Goal: Find specific page/section: Find specific page/section

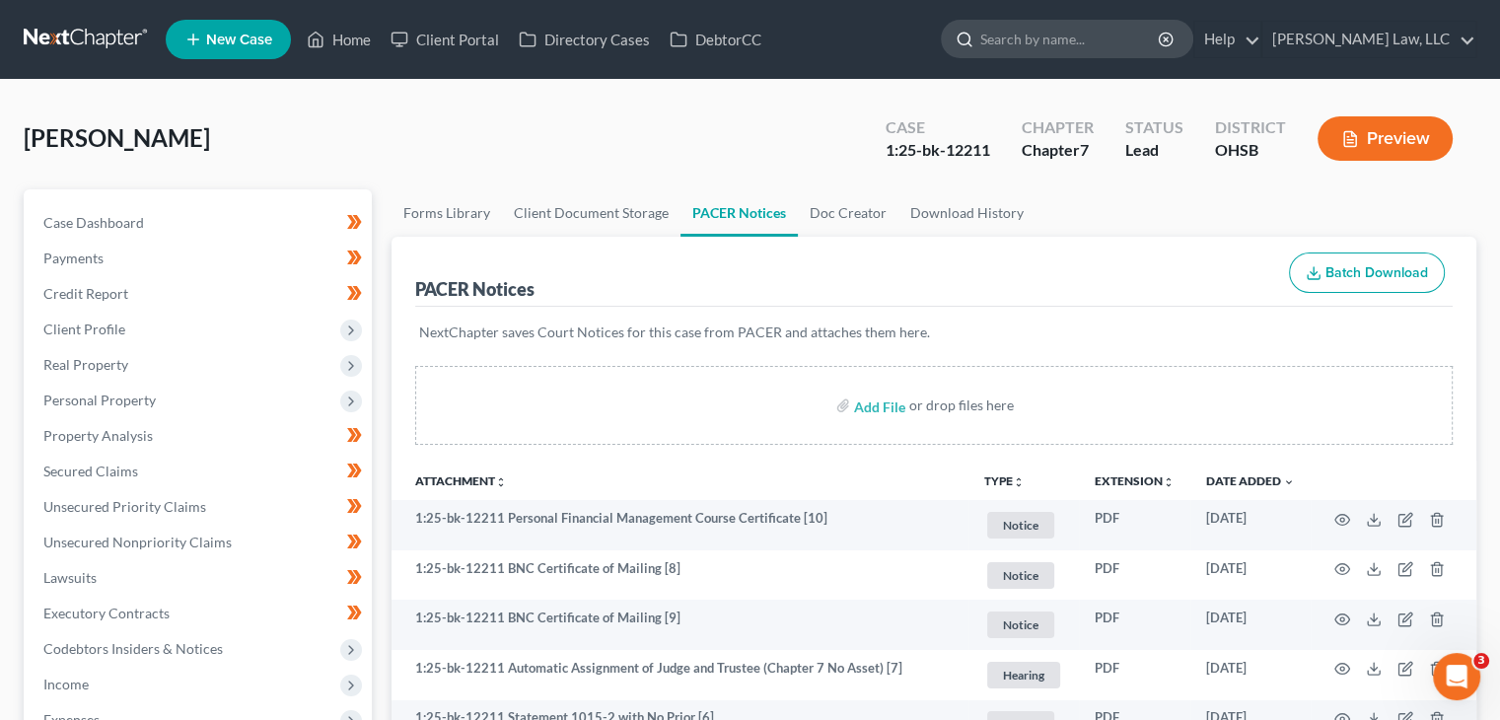
click at [1026, 36] on input "search" at bounding box center [1070, 39] width 180 height 36
type input "[PERSON_NAME]"
